Goal: Answer question/provide support

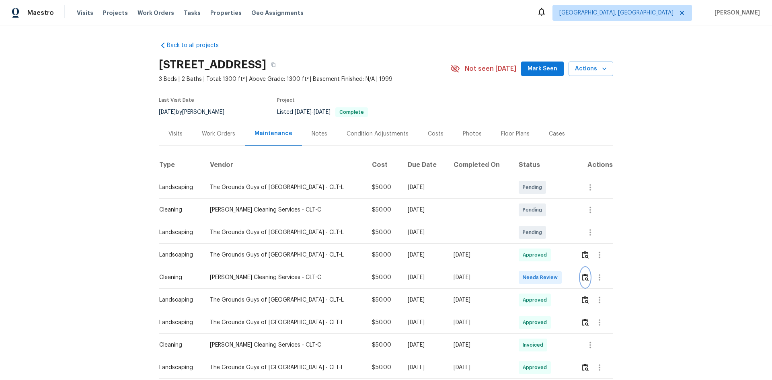
click at [549, 254] on img "button" at bounding box center [585, 277] width 7 height 8
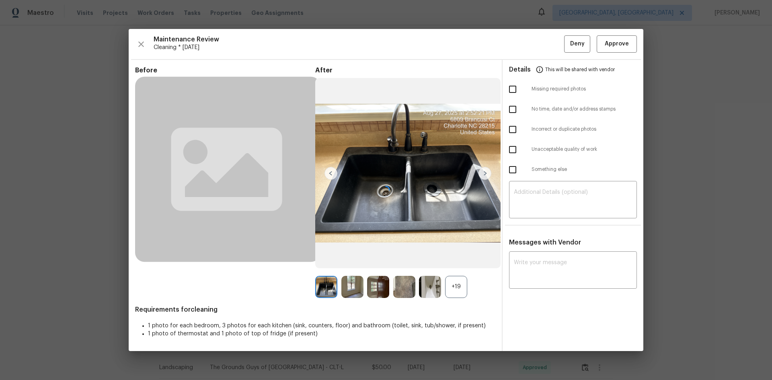
click at [456, 254] on div at bounding box center [386, 190] width 515 height 322
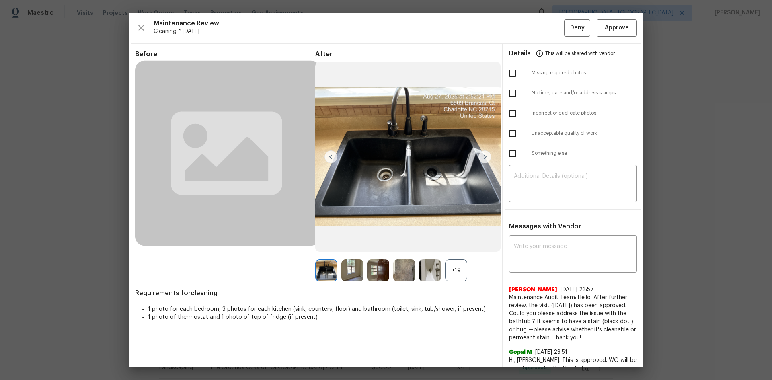
click at [455, 254] on div "+19" at bounding box center [456, 270] width 22 height 22
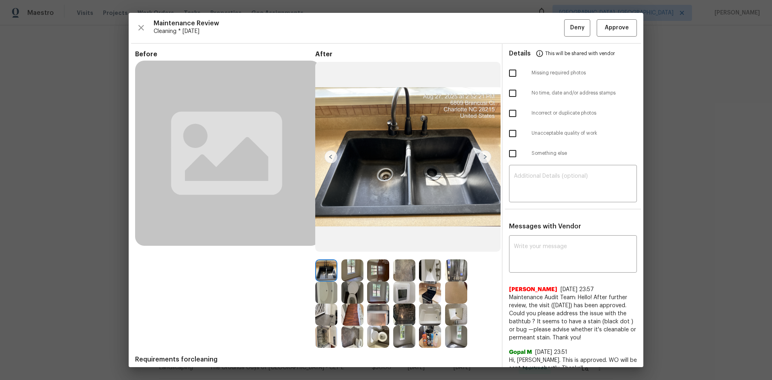
click at [404, 254] on img at bounding box center [404, 292] width 22 height 22
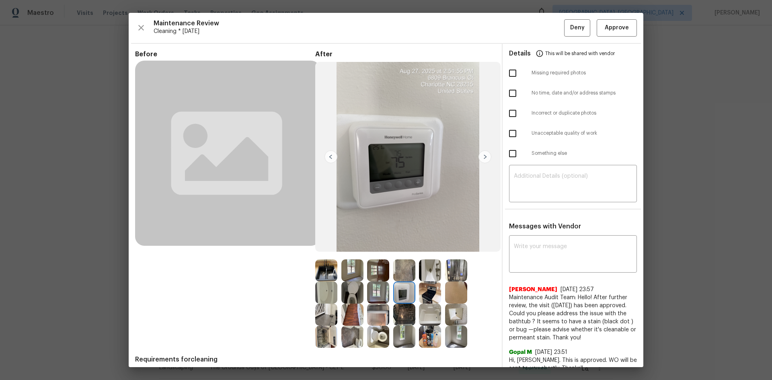
click at [404, 254] on img at bounding box center [404, 292] width 22 height 22
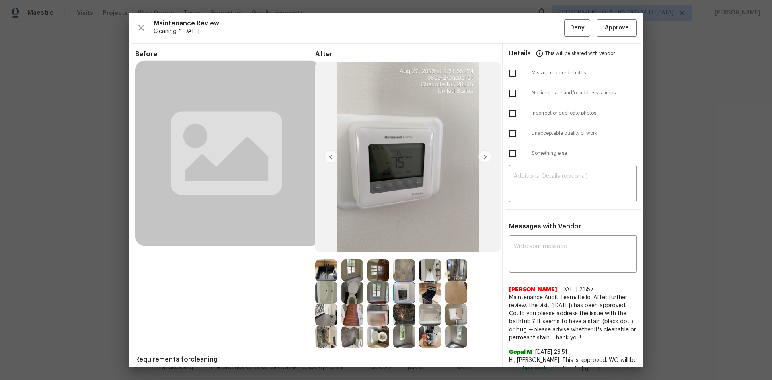
click at [404, 254] on img at bounding box center [404, 292] width 22 height 22
click at [397, 254] on img at bounding box center [404, 292] width 22 height 22
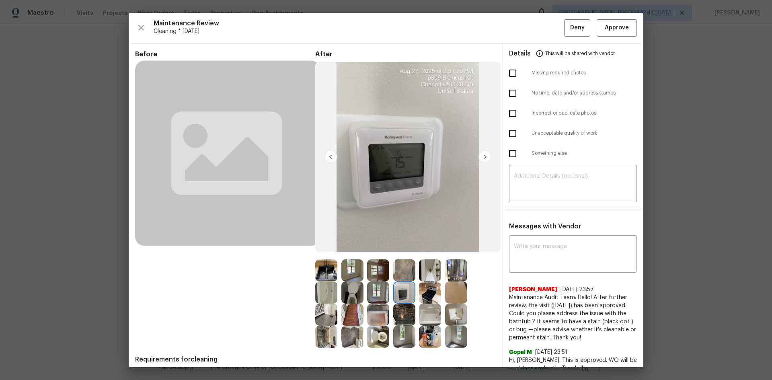
click at [397, 254] on img at bounding box center [404, 292] width 22 height 22
click at [398, 254] on img at bounding box center [404, 292] width 22 height 22
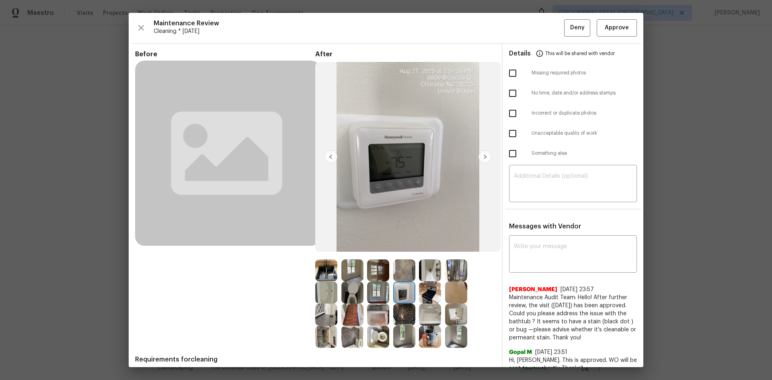
click at [398, 254] on img at bounding box center [404, 292] width 22 height 22
click at [400, 254] on img at bounding box center [404, 292] width 22 height 22
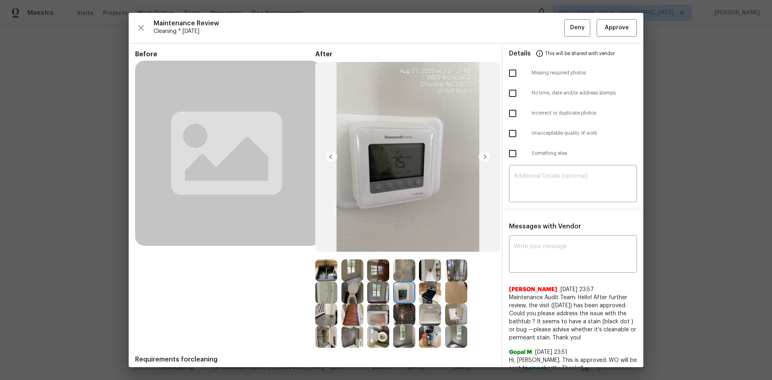
click at [400, 254] on img at bounding box center [404, 292] width 22 height 22
click at [396, 254] on img at bounding box center [404, 292] width 22 height 22
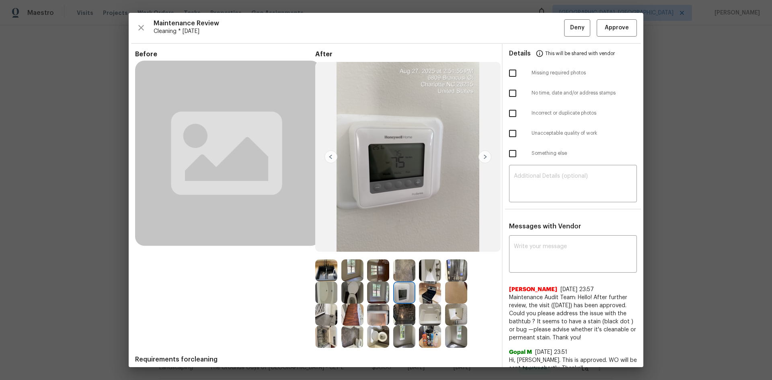
click at [402, 254] on img at bounding box center [404, 292] width 22 height 22
click at [404, 254] on img at bounding box center [404, 292] width 22 height 22
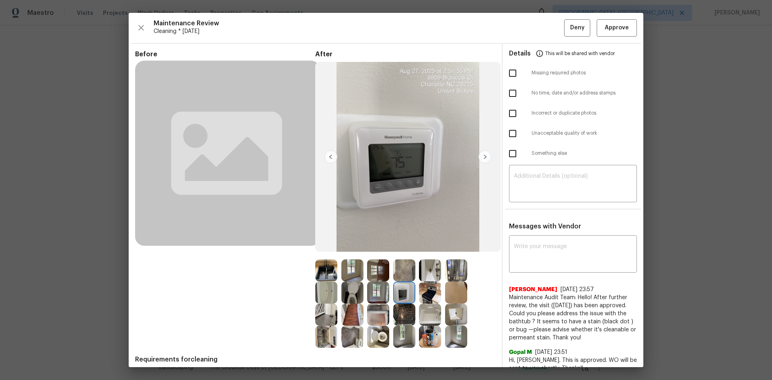
click at [402, 254] on img at bounding box center [404, 292] width 22 height 22
click at [398, 254] on img at bounding box center [404, 292] width 22 height 22
click at [404, 254] on img at bounding box center [404, 292] width 22 height 22
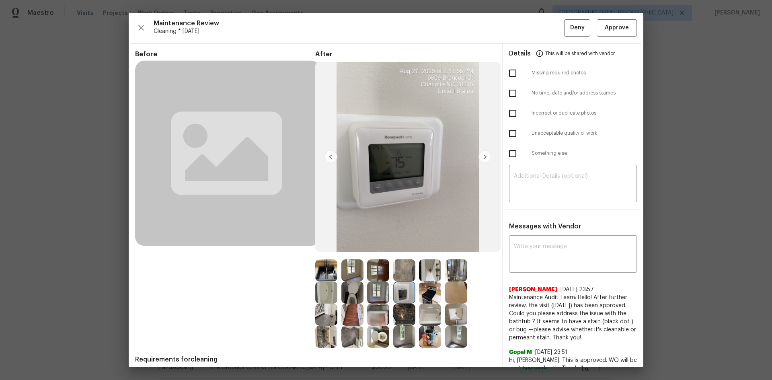
click at [404, 254] on img at bounding box center [404, 292] width 22 height 22
click at [482, 154] on img at bounding box center [484, 156] width 13 height 13
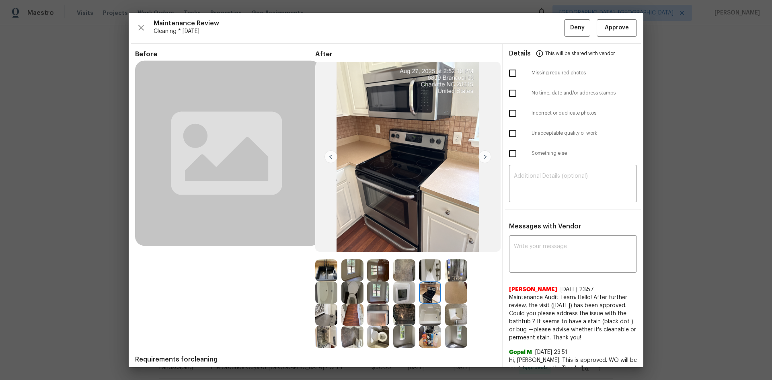
click at [400, 254] on img at bounding box center [404, 292] width 22 height 22
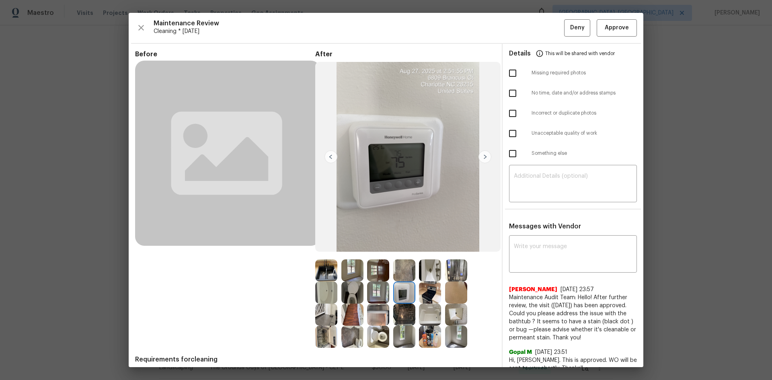
click at [400, 254] on img at bounding box center [404, 292] width 22 height 22
click at [514, 247] on textarea at bounding box center [573, 255] width 118 height 23
click at [397, 254] on img at bounding box center [404, 292] width 22 height 22
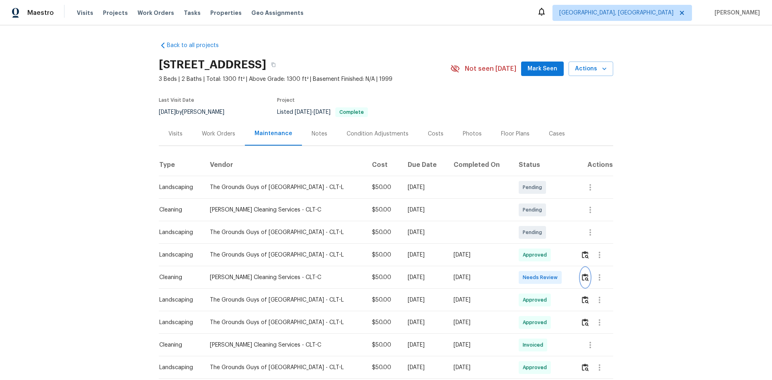
click at [549, 254] on img "button" at bounding box center [585, 277] width 7 height 8
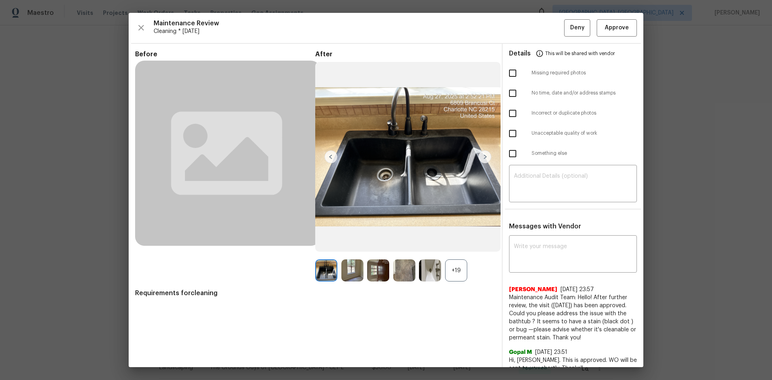
click at [453, 254] on div "+19" at bounding box center [456, 270] width 22 height 22
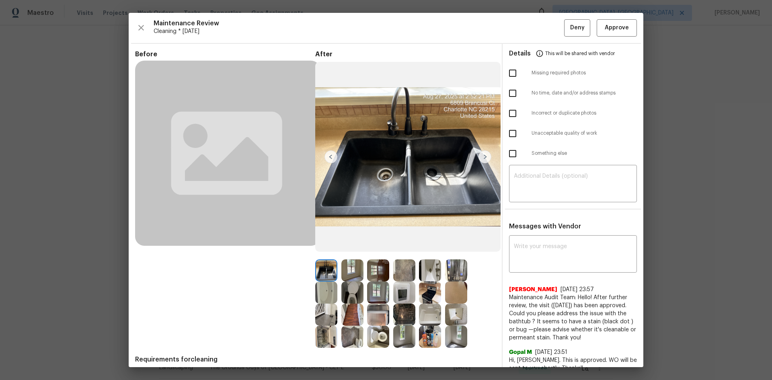
click at [325, 254] on img at bounding box center [326, 270] width 22 height 22
click at [410, 254] on img at bounding box center [404, 292] width 22 height 22
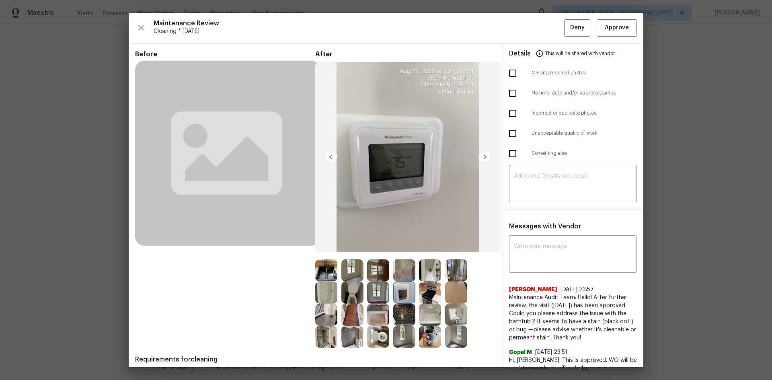
click at [408, 254] on img at bounding box center [404, 292] width 22 height 22
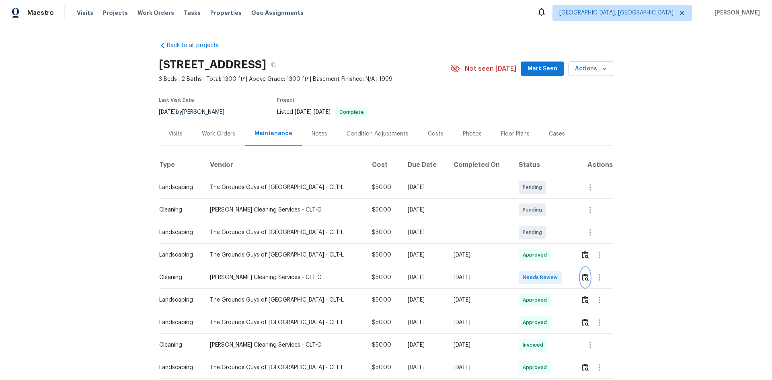
click at [549, 254] on img "button" at bounding box center [585, 277] width 7 height 8
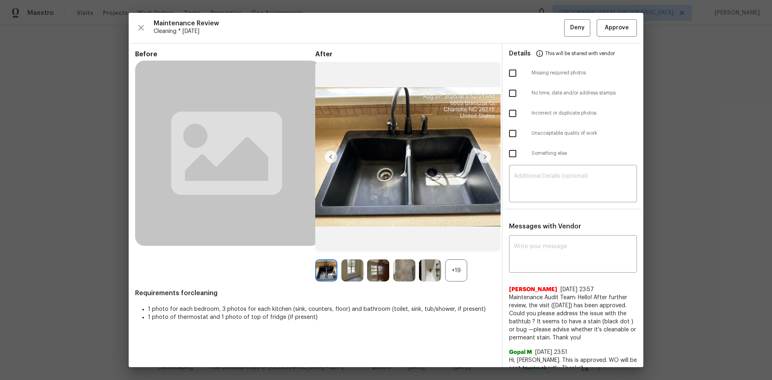
click at [450, 254] on div "+19" at bounding box center [456, 270] width 22 height 22
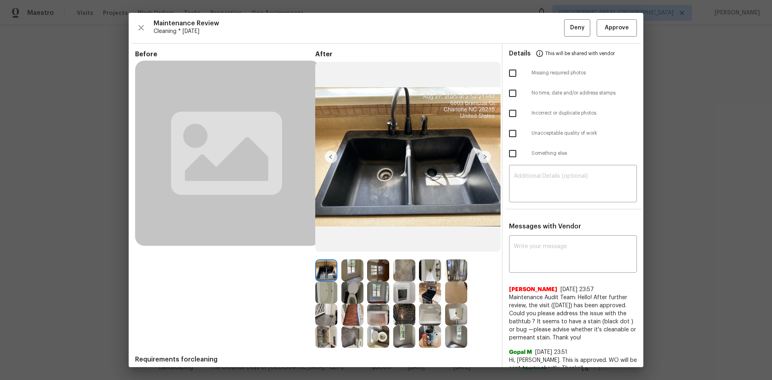
click at [399, 254] on img at bounding box center [404, 292] width 22 height 22
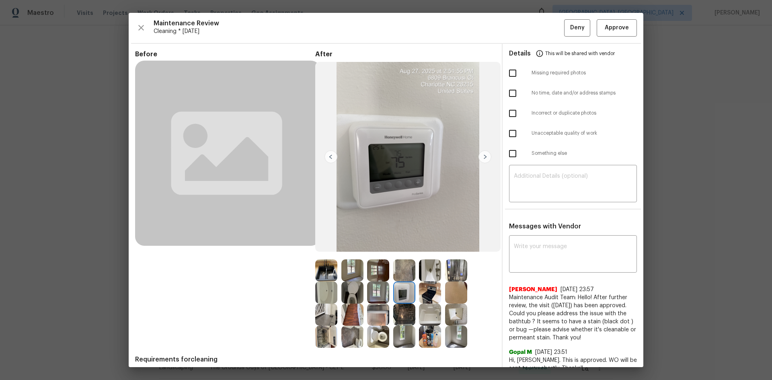
click at [399, 254] on img at bounding box center [404, 292] width 22 height 22
click at [533, 254] on textarea at bounding box center [573, 255] width 118 height 23
paste textarea "Maintenance Audit Team: Hello! Unfortunately, this cleaning visit completed on …"
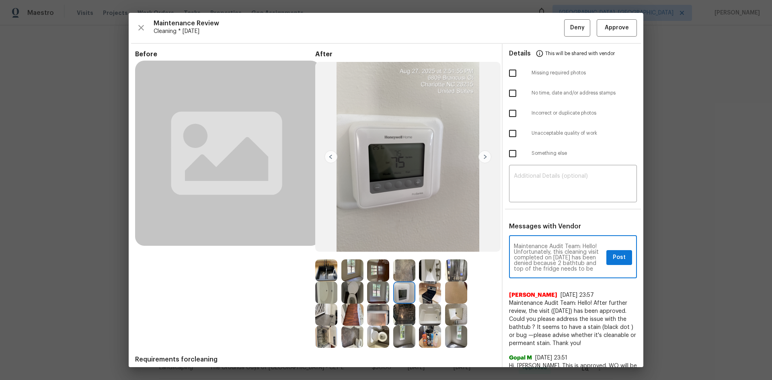
scroll to position [16, 0]
type textarea "Maintenance Audit Team: Hello! Unfortunately, this cleaning visit completed on …"
click at [549, 254] on span "Post" at bounding box center [619, 257] width 13 height 10
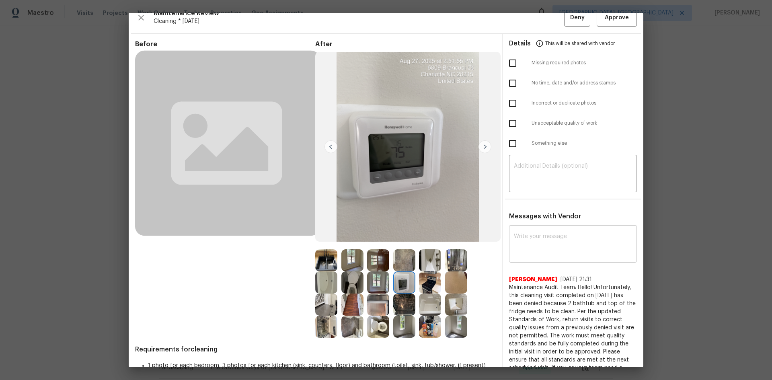
scroll to position [0, 0]
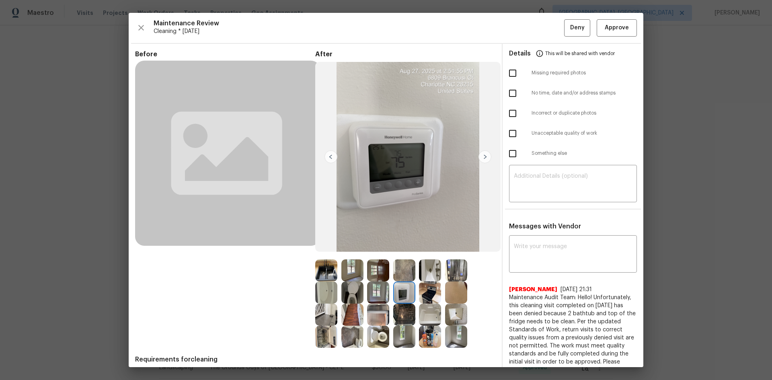
click at [507, 133] on input "checkbox" at bounding box center [512, 133] width 17 height 17
checkbox input "true"
click at [549, 30] on span "Deny" at bounding box center [577, 28] width 14 height 10
